Goal: Task Accomplishment & Management: Complete application form

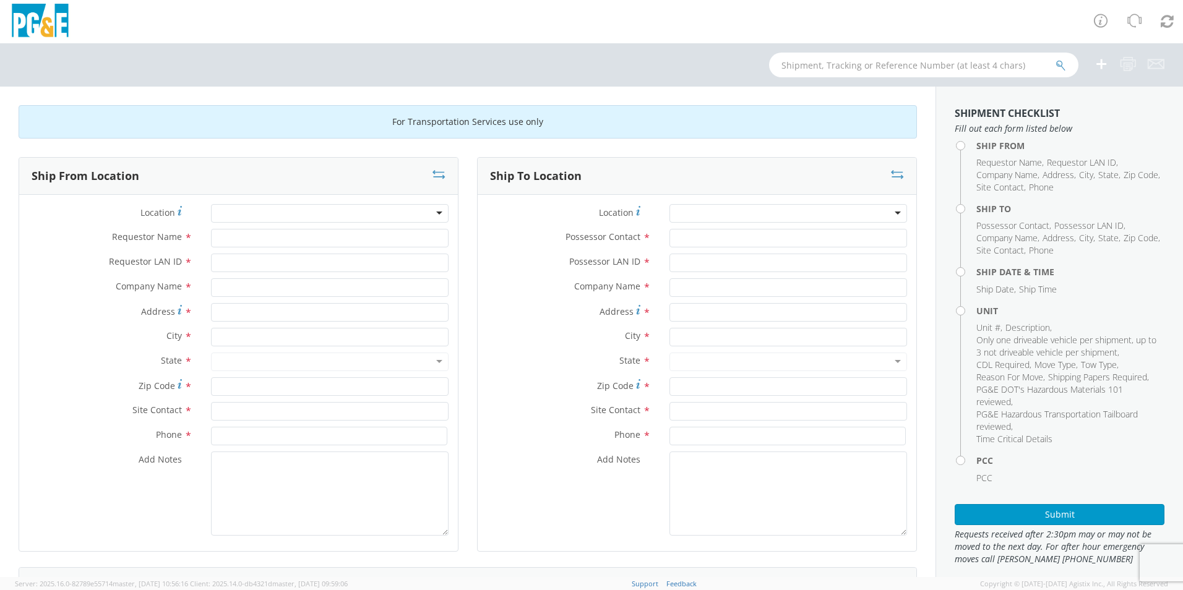
click at [436, 212] on div at bounding box center [330, 213] width 238 height 19
click at [890, 213] on div at bounding box center [789, 213] width 238 height 19
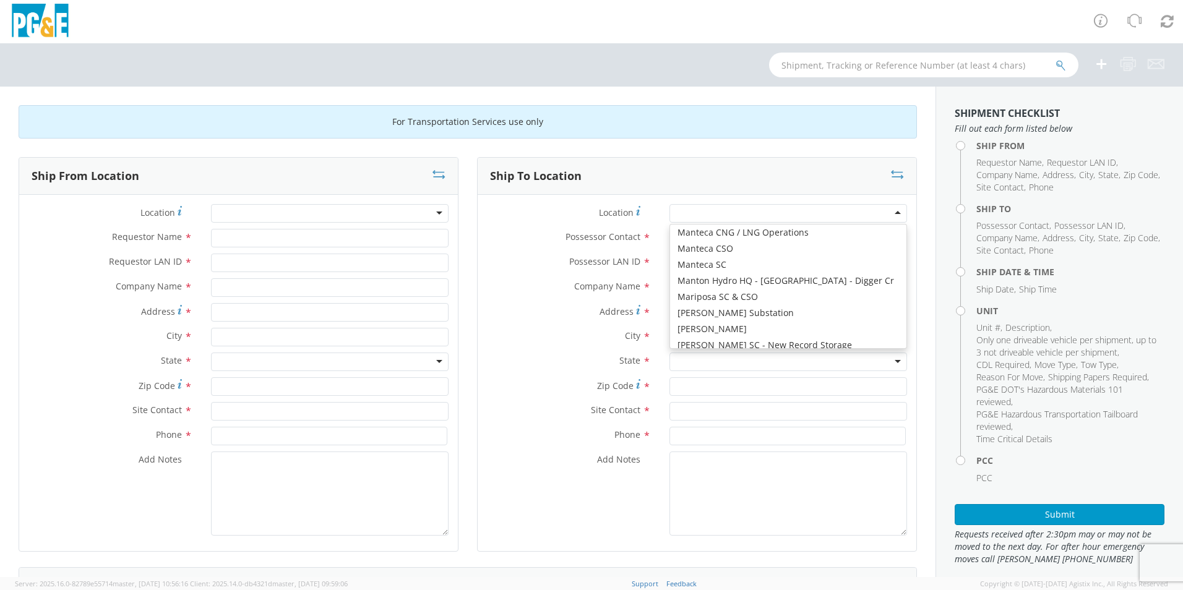
scroll to position [3836, 0]
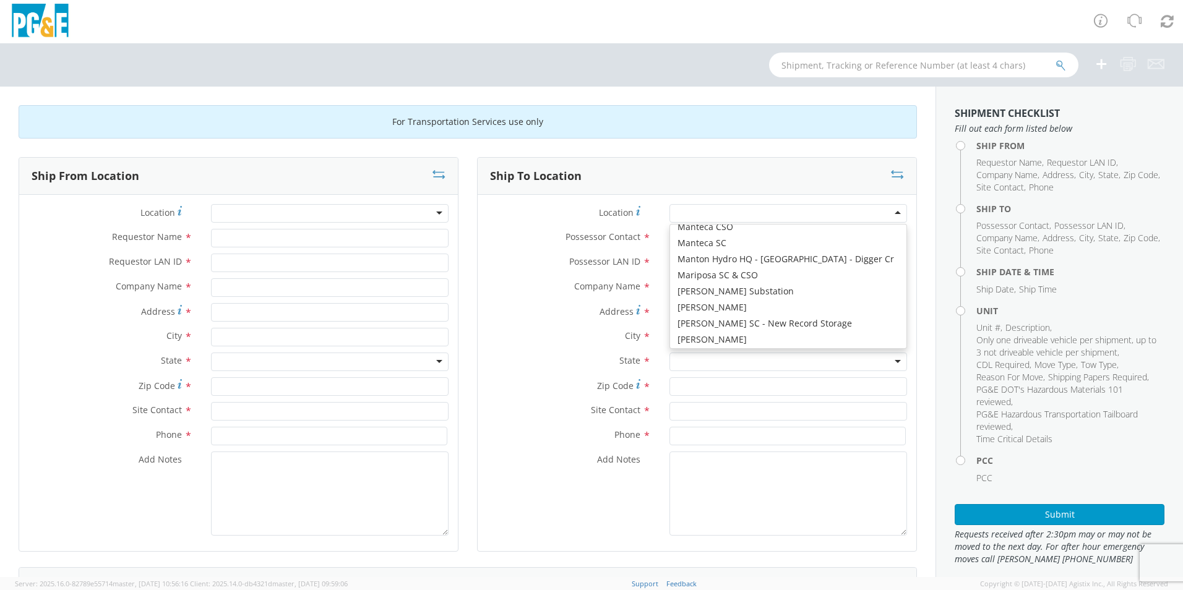
type input "PG&E"
type input "[STREET_ADDRESS]"
type input "[GEOGRAPHIC_DATA]"
type input "95901"
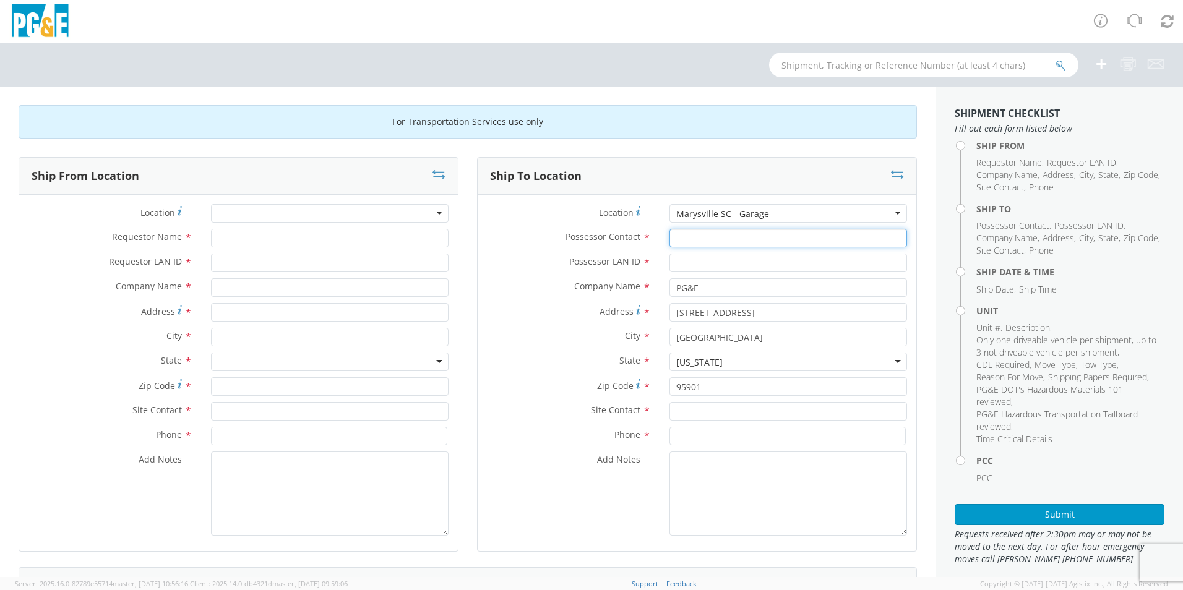
click at [712, 239] on input "Possessor Contact *" at bounding box center [789, 238] width 238 height 19
type input "[PERSON_NAME]"
type input "D0G8"
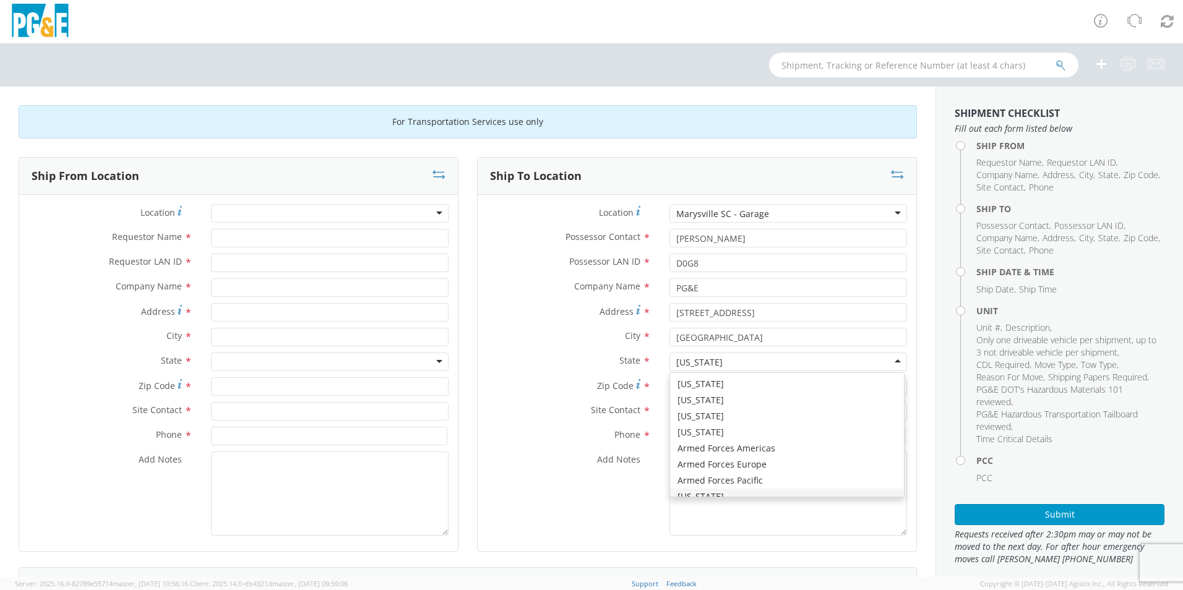
scroll to position [14, 0]
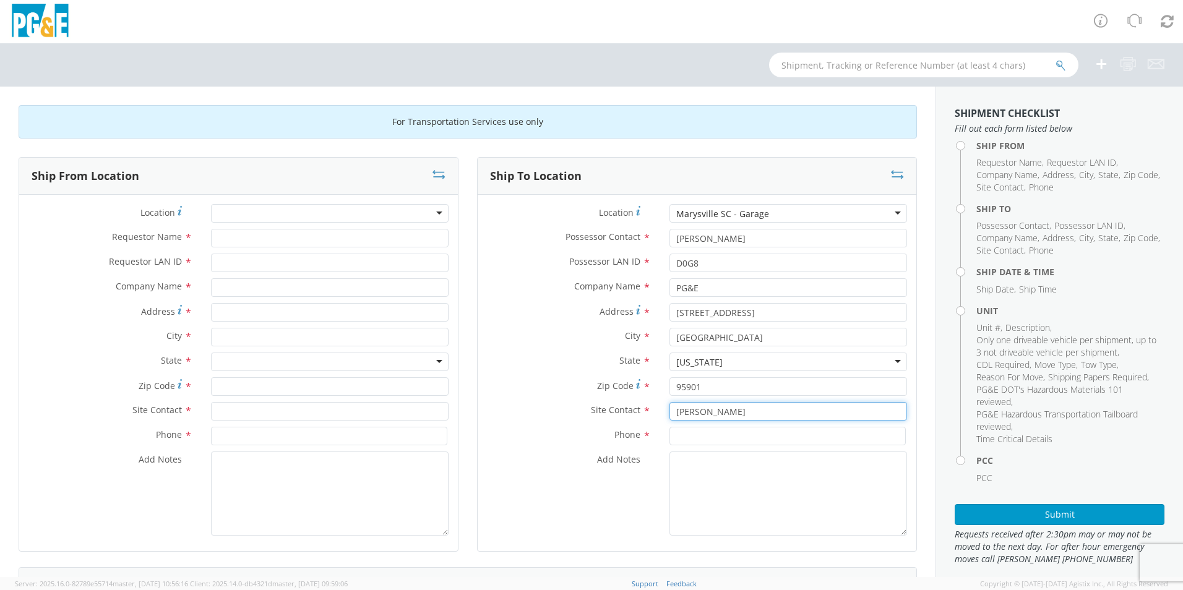
type input "[PERSON_NAME]"
type input "5307014536"
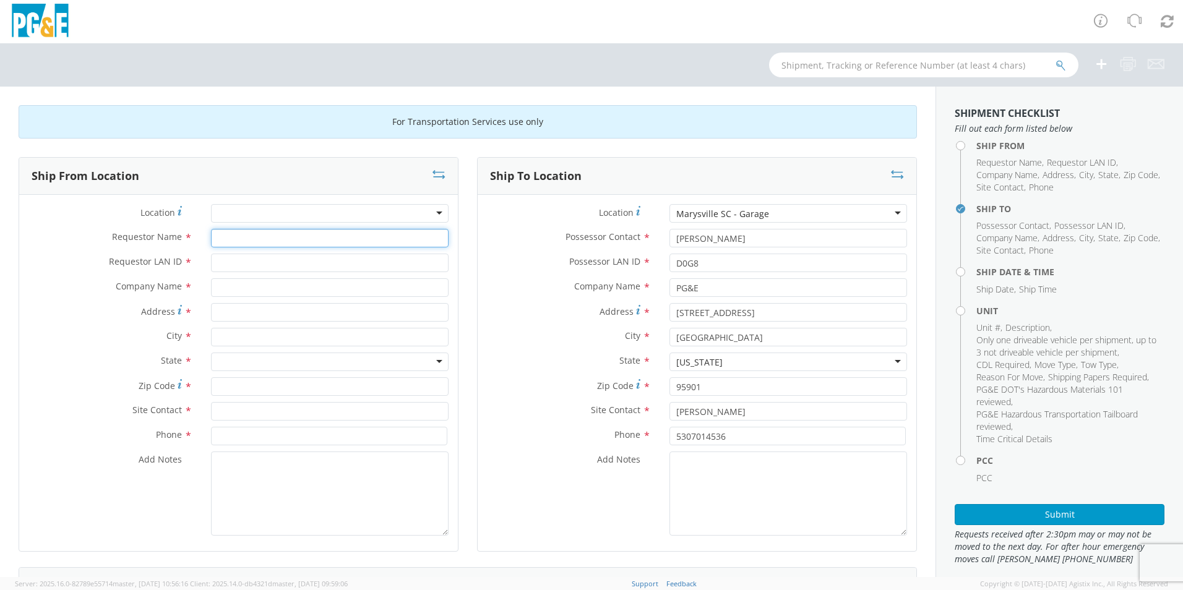
click at [270, 236] on input "Requestor Name *" at bounding box center [330, 238] width 238 height 19
type input "[PERSON_NAME]"
type input "D0G8"
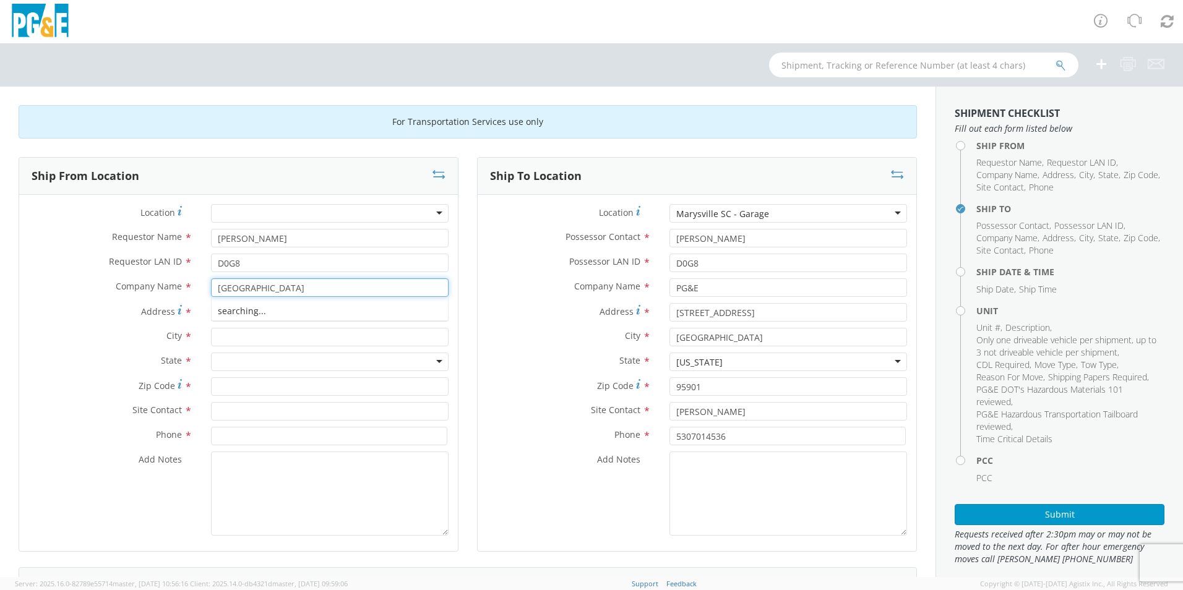
type input "[GEOGRAPHIC_DATA]"
type input "8200 BLADWIN ST"
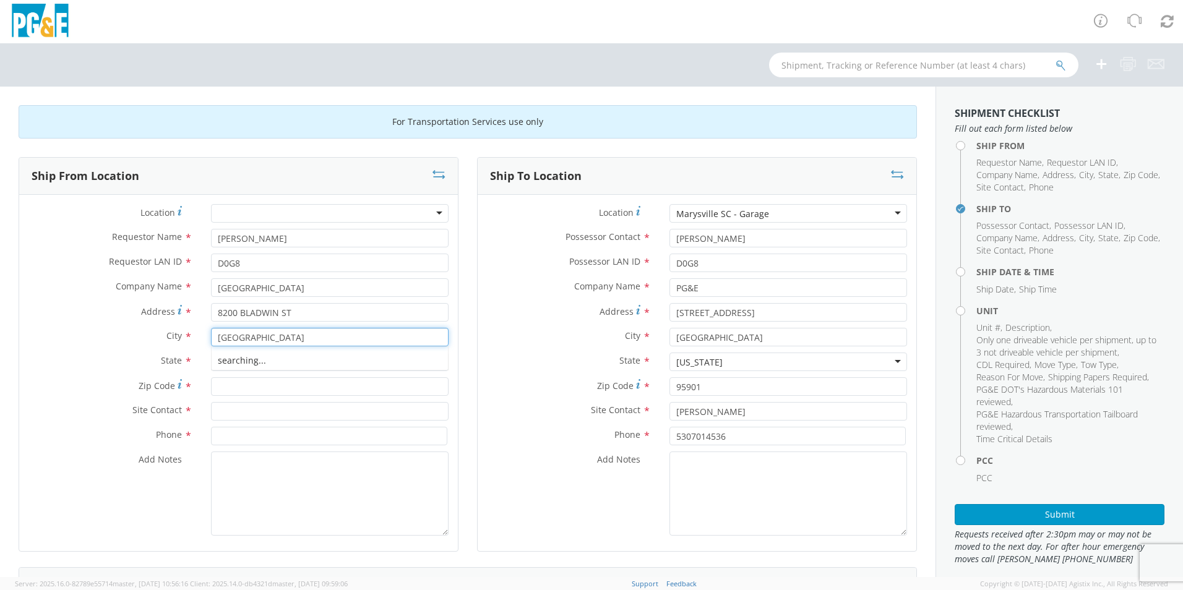
type input "[GEOGRAPHIC_DATA]"
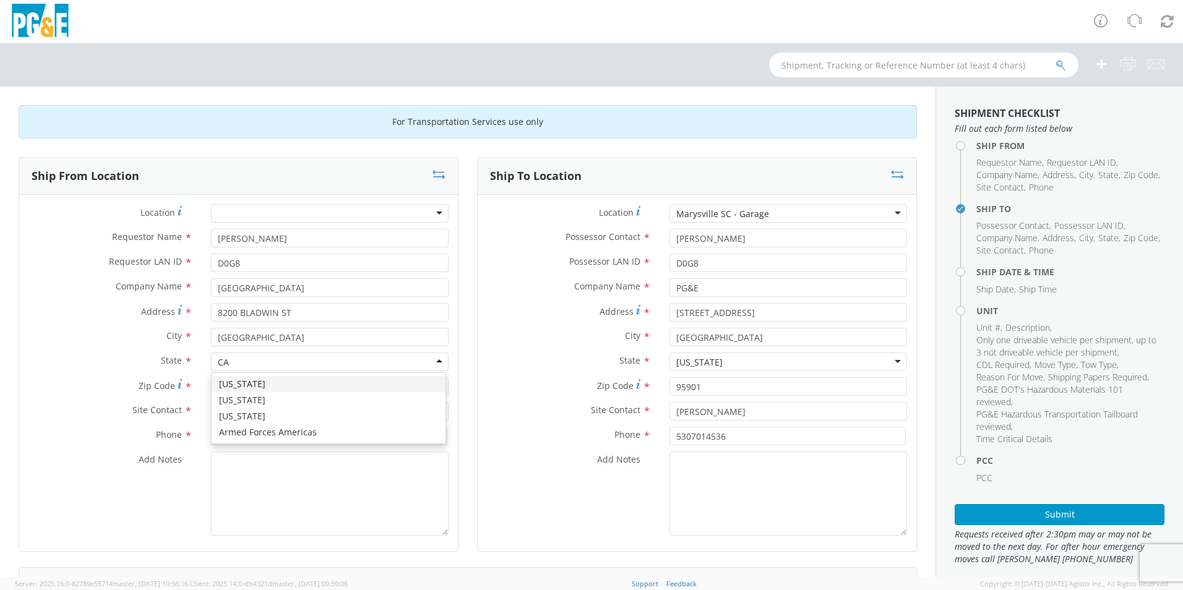
type input "CA"
click at [420, 360] on div at bounding box center [330, 362] width 238 height 19
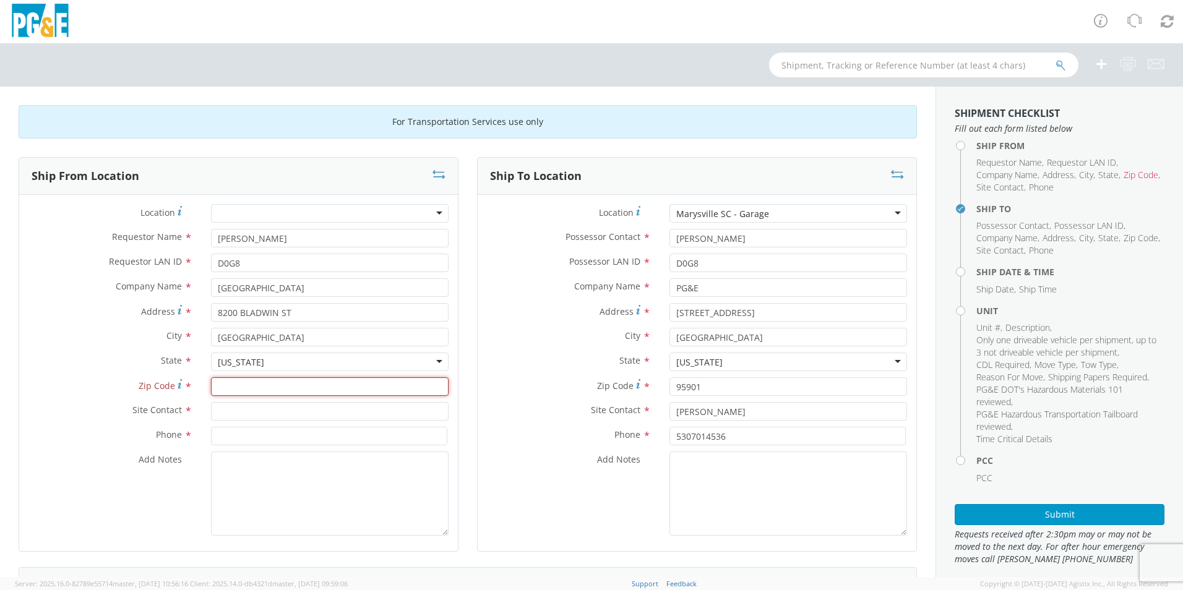
click at [264, 390] on input "Zip Code *" at bounding box center [330, 386] width 238 height 19
type input "94621"
click at [277, 411] on input "text" at bounding box center [330, 411] width 238 height 19
type input "[GEOGRAPHIC_DATA]"
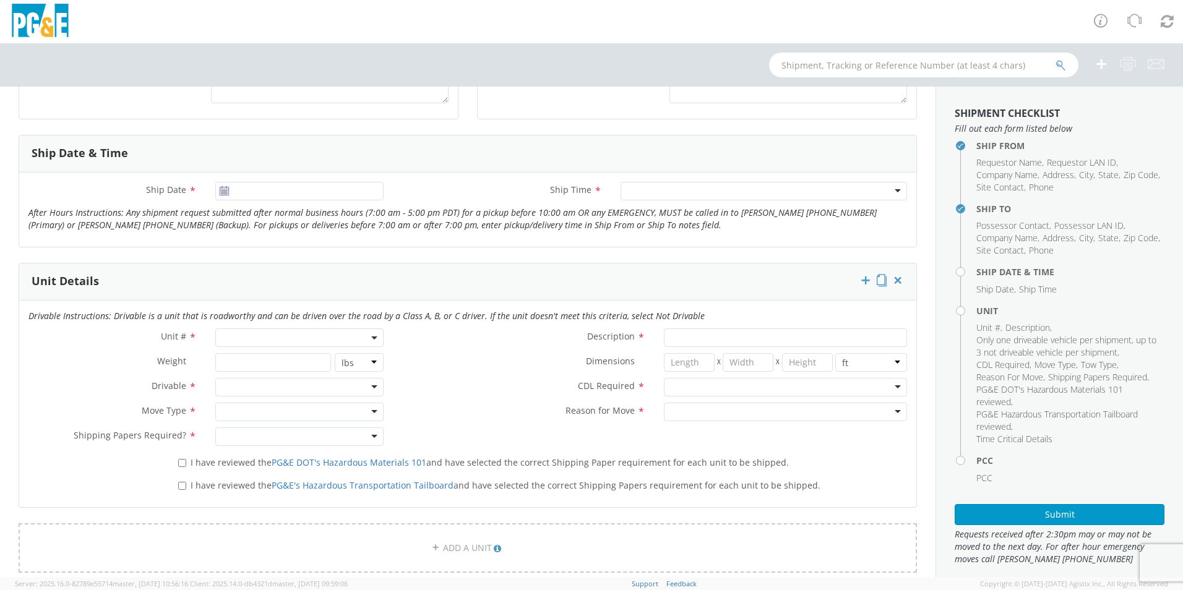
scroll to position [433, 0]
type input "[PHONE_NUMBER]"
click at [374, 340] on span at bounding box center [375, 337] width 2 height 19
click at [322, 350] on input "search" at bounding box center [298, 357] width 160 height 19
type input "B42950"
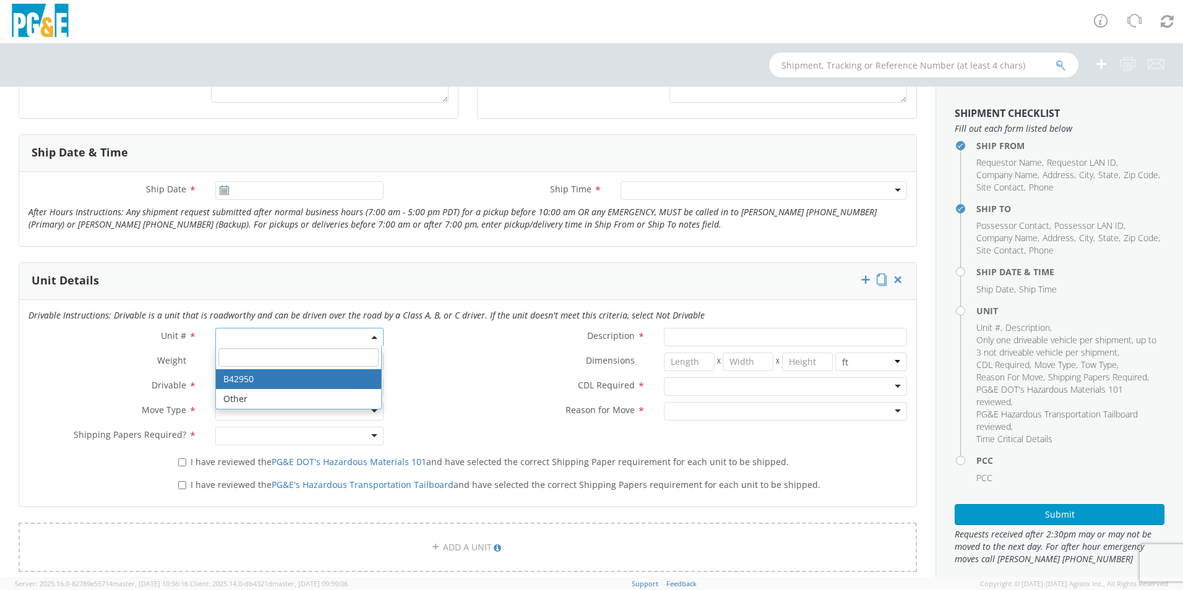
type input "TRUCK; TRACTOR-SEMI 6X4"
type input "52000"
select select "B42950"
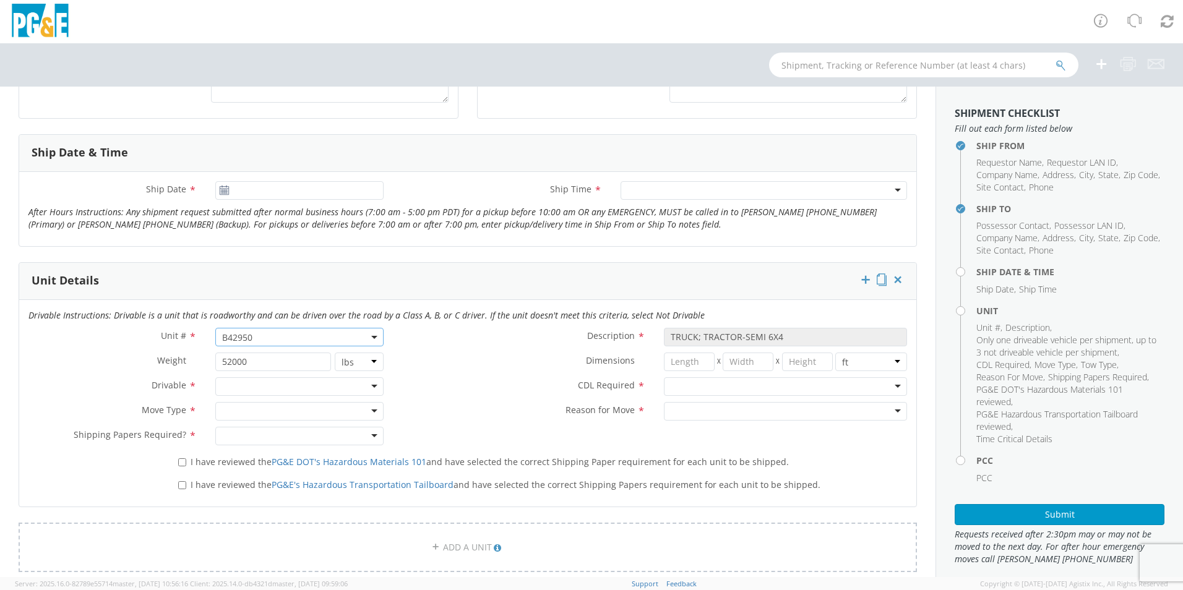
click at [370, 388] on div at bounding box center [299, 386] width 168 height 19
click at [372, 407] on div at bounding box center [299, 411] width 168 height 19
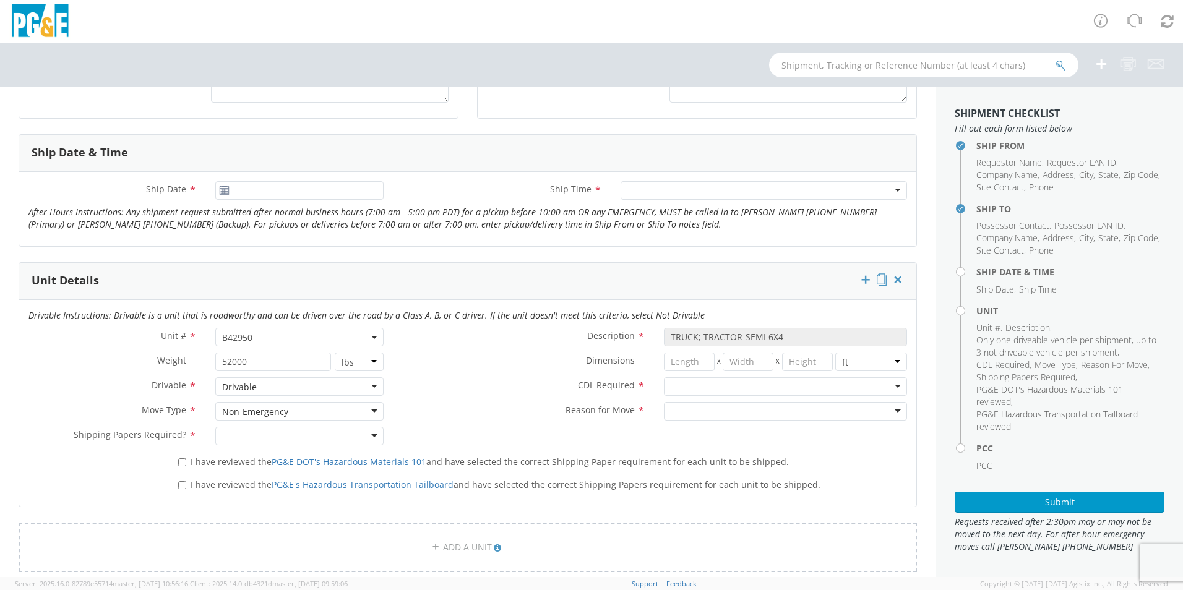
click at [371, 441] on div at bounding box center [299, 436] width 168 height 19
click at [889, 387] on div at bounding box center [785, 386] width 243 height 19
click at [886, 412] on div at bounding box center [785, 411] width 243 height 19
click at [178, 466] on input "I have reviewed the PG&E DOT's Hazardous Materials 101 and have selected the co…" at bounding box center [182, 463] width 8 height 8
checkbox input "true"
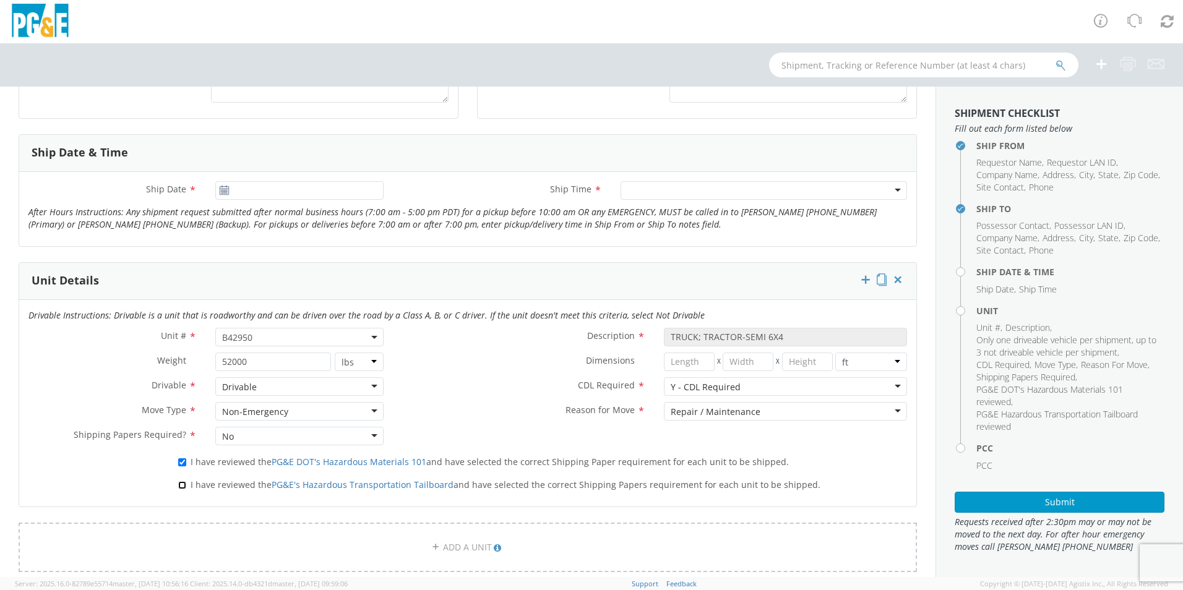
click at [181, 483] on input "I have reviewed the PG&E's Hazardous Transportation Tailboard and have selected…" at bounding box center [182, 485] width 8 height 8
checkbox input "true"
click at [285, 187] on input "[DATE]" at bounding box center [299, 190] width 168 height 19
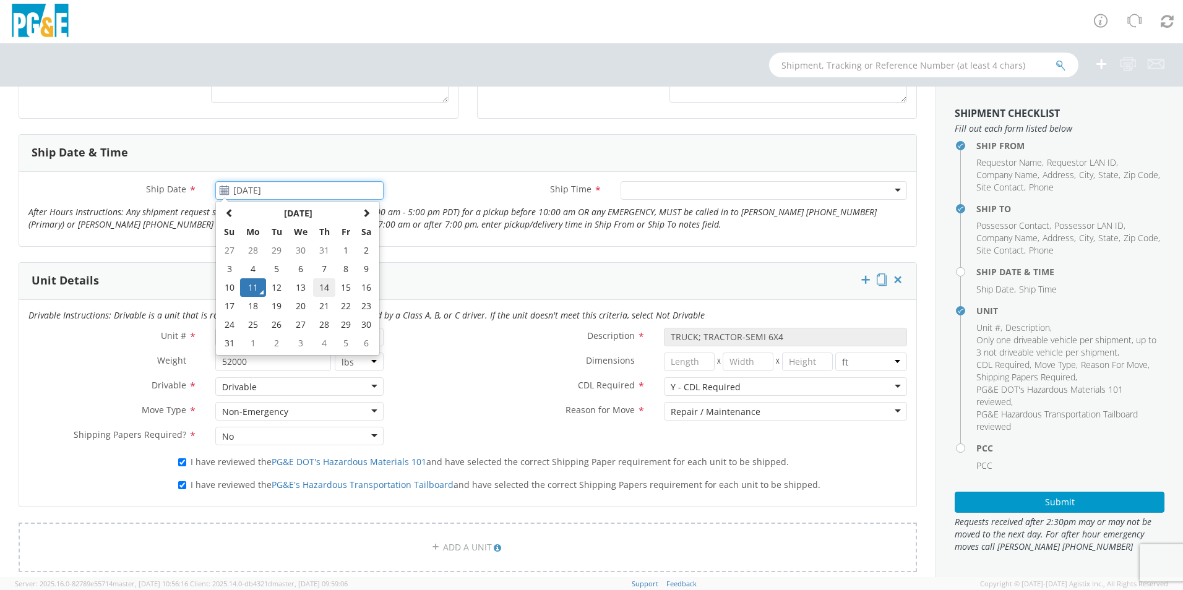
click at [326, 287] on td "14" at bounding box center [324, 287] width 22 height 19
type input "[DATE]"
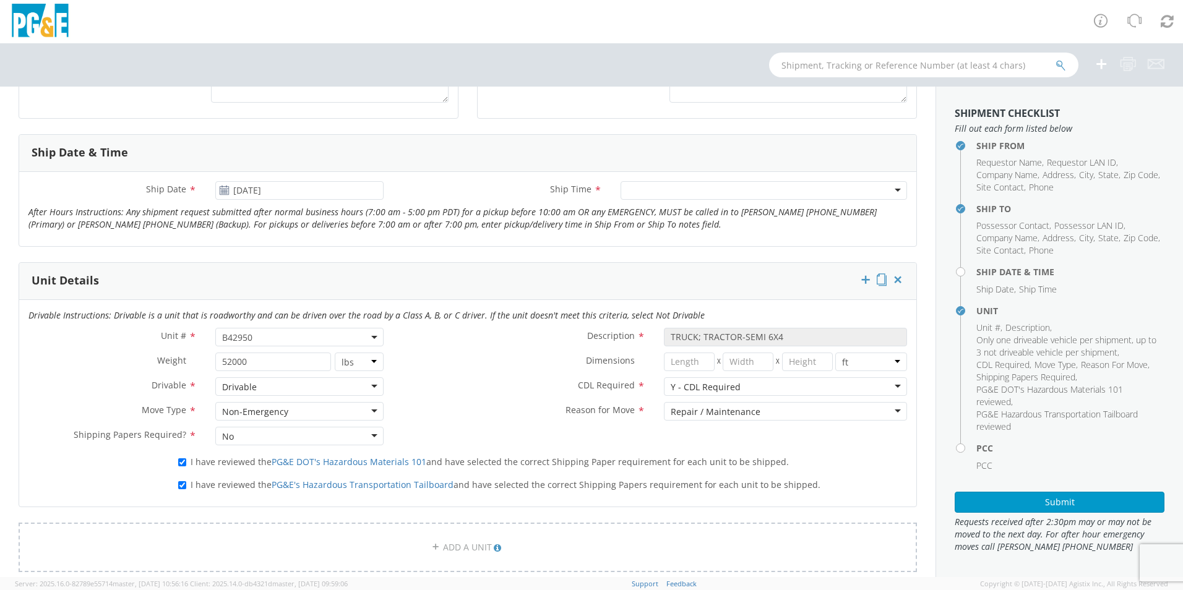
click at [893, 191] on div at bounding box center [764, 190] width 286 height 19
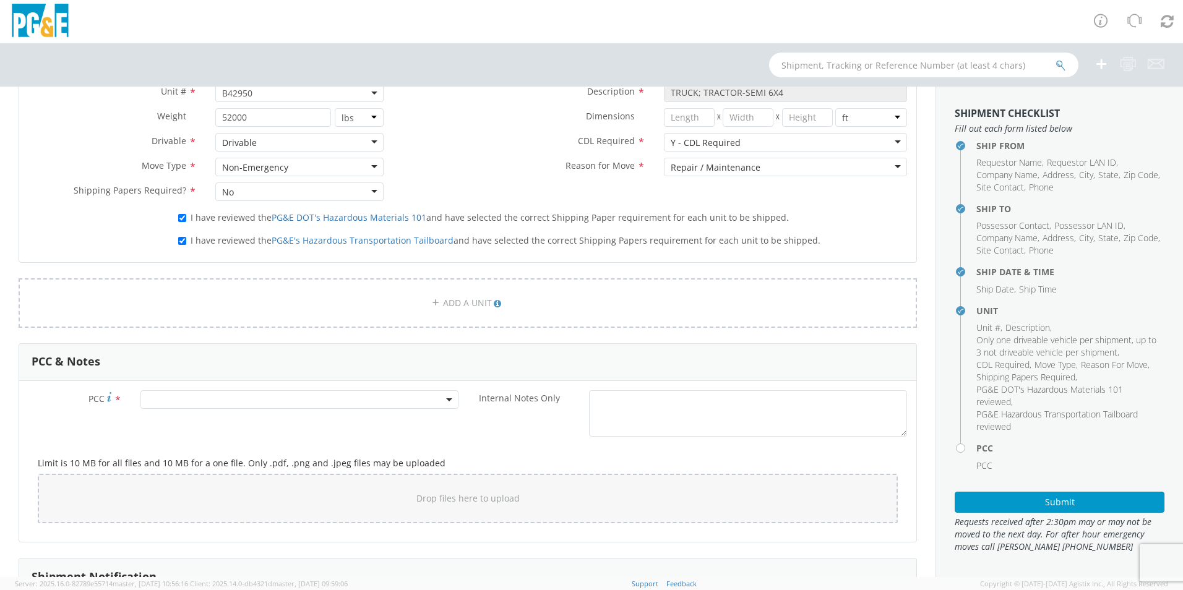
scroll to position [681, 0]
click at [269, 396] on span at bounding box center [299, 396] width 318 height 19
click at [211, 415] on input "number" at bounding box center [298, 417] width 308 height 19
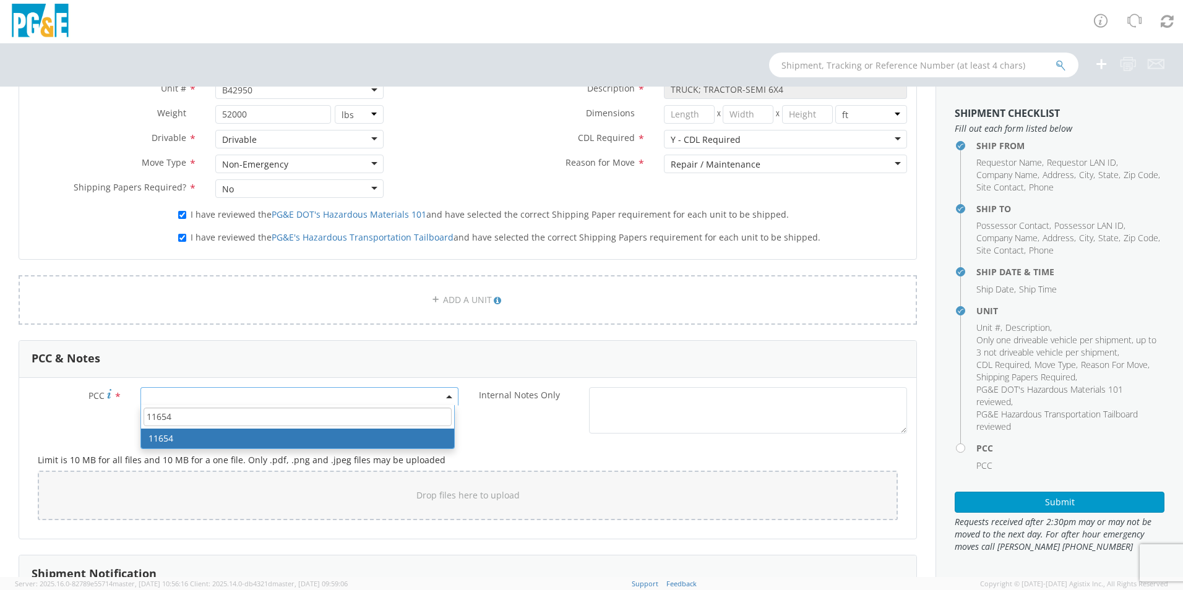
type input "11654"
select select "11654"
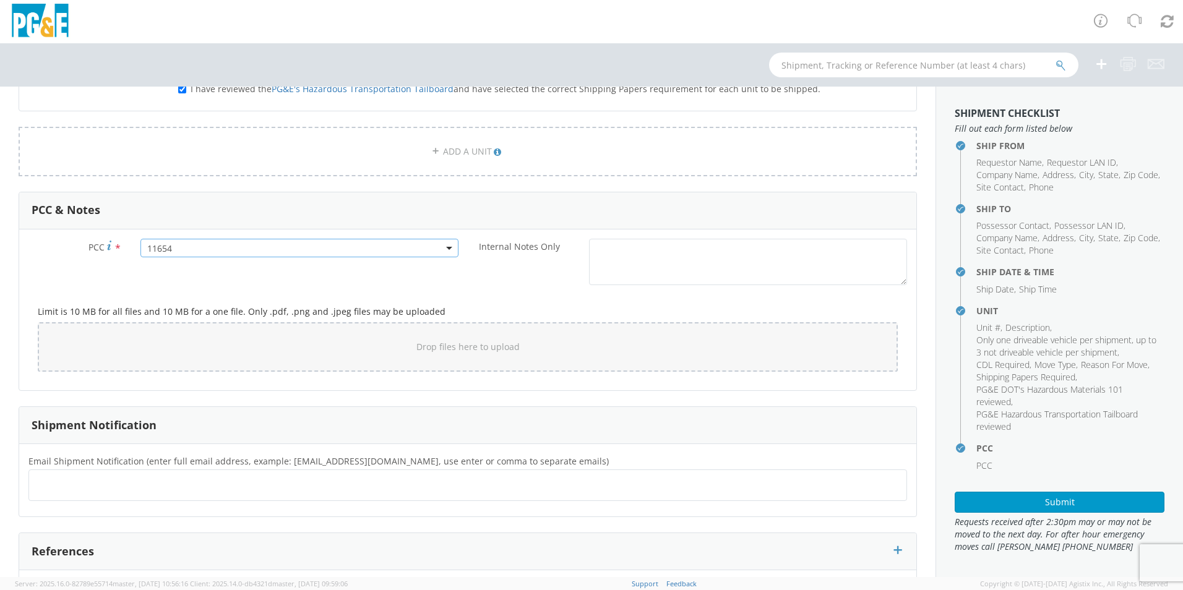
scroll to position [907, 0]
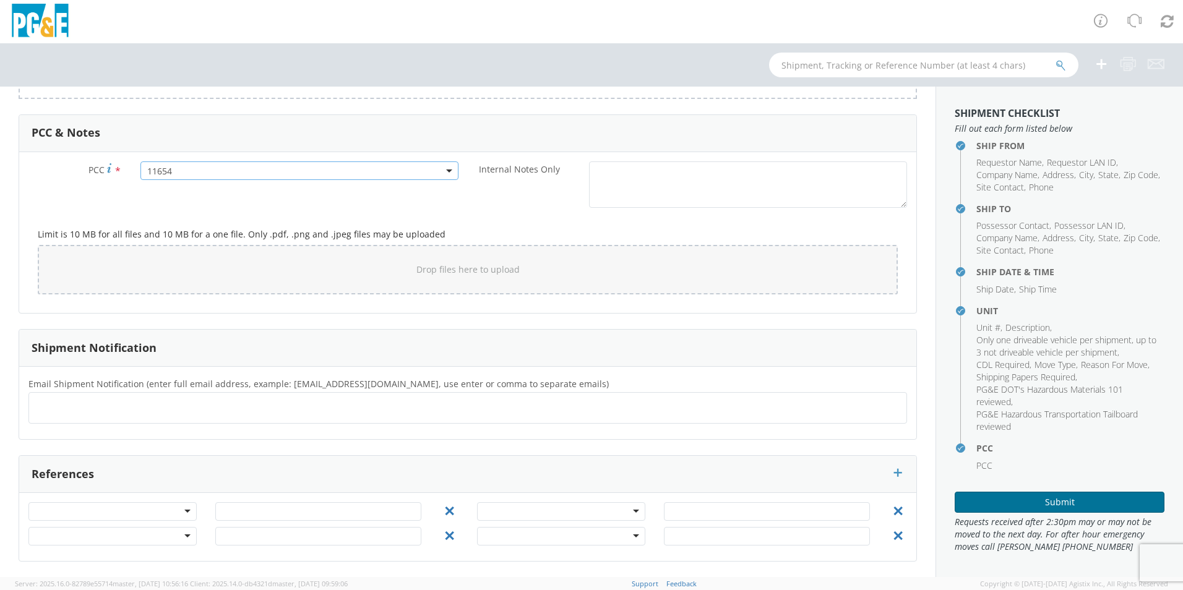
click at [988, 506] on button "Submit" at bounding box center [1060, 502] width 210 height 21
